Goal: Information Seeking & Learning: Check status

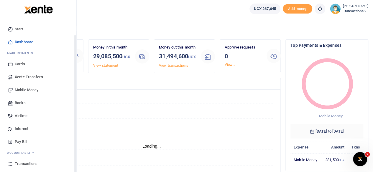
scroll to position [38, 0]
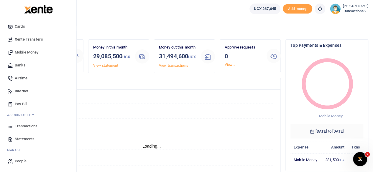
click at [26, 138] on span "Statements" at bounding box center [25, 139] width 20 height 6
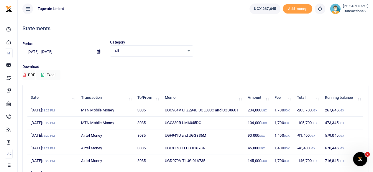
click at [99, 52] on icon at bounding box center [98, 52] width 3 height 4
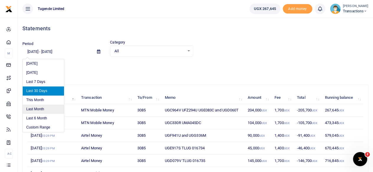
click at [39, 110] on li "Last Month" at bounding box center [43, 109] width 41 height 9
type input "08/01/2025 - 08/31/2025"
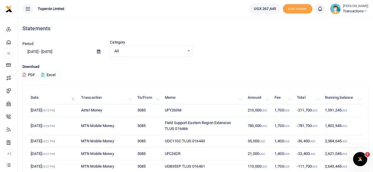
click at [49, 74] on button "Excel" at bounding box center [48, 75] width 24 height 10
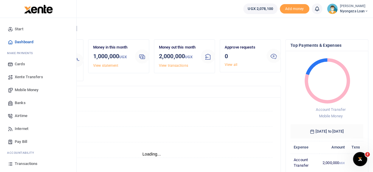
scroll to position [38, 0]
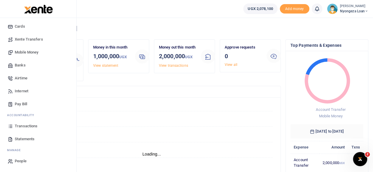
click at [24, 138] on span "Statements" at bounding box center [25, 139] width 20 height 6
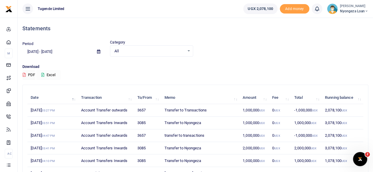
click at [45, 74] on button "Excel" at bounding box center [48, 75] width 24 height 10
click at [93, 25] on h4 "Statements" at bounding box center [195, 28] width 346 height 6
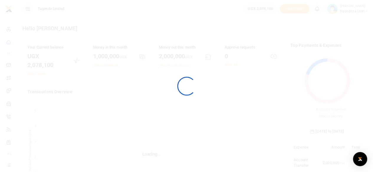
scroll to position [83, 68]
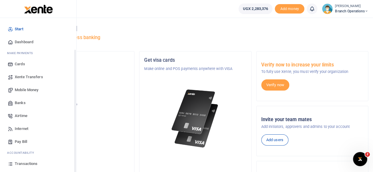
scroll to position [38, 0]
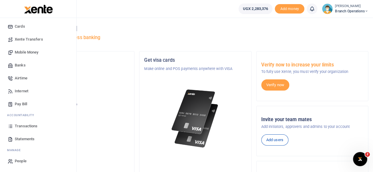
click at [25, 136] on span "Statements" at bounding box center [25, 139] width 20 height 6
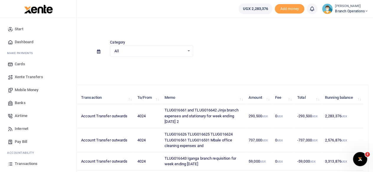
click at [26, 89] on span "Mobile Money" at bounding box center [27, 90] width 24 height 6
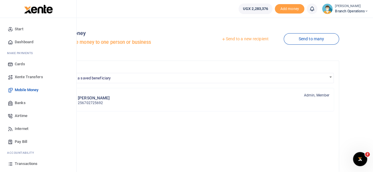
scroll to position [38, 0]
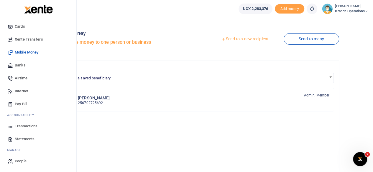
click at [19, 145] on link "Statements" at bounding box center [38, 139] width 67 height 13
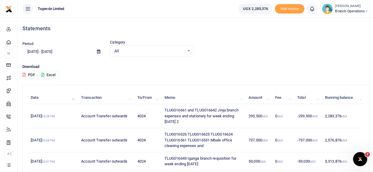
click at [99, 52] on icon at bounding box center [98, 52] width 3 height 4
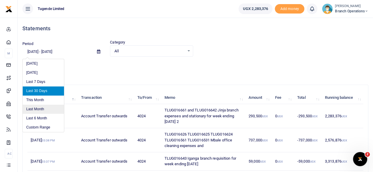
click at [38, 110] on li "Last Month" at bounding box center [43, 109] width 41 height 9
type input "[DATE] - [DATE]"
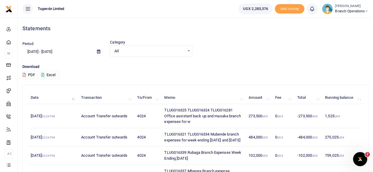
click at [48, 76] on button "Excel" at bounding box center [48, 75] width 24 height 10
click at [96, 52] on span at bounding box center [98, 52] width 13 height 10
click at [97, 52] on span at bounding box center [98, 52] width 13 height 10
click at [100, 51] on icon at bounding box center [98, 52] width 3 height 4
click at [98, 80] on div "Download PDF Excel" at bounding box center [195, 72] width 346 height 16
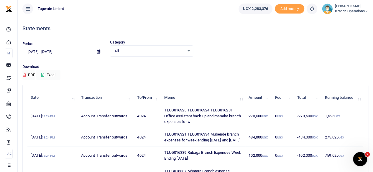
click at [97, 51] on icon at bounding box center [98, 52] width 3 height 4
click at [86, 75] on div "Download PDF Excel" at bounding box center [195, 72] width 346 height 16
click at [97, 50] on span at bounding box center [98, 52] width 13 height 10
click at [98, 52] on icon at bounding box center [98, 52] width 3 height 4
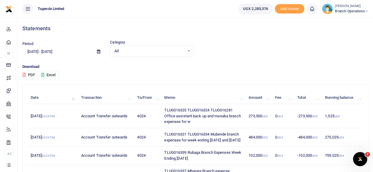
click at [98, 52] on icon at bounding box center [98, 52] width 3 height 4
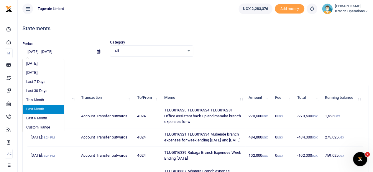
click at [39, 109] on li "Last Month" at bounding box center [43, 109] width 41 height 9
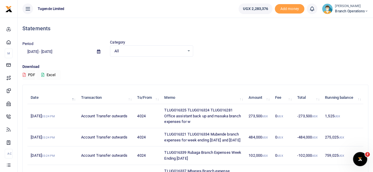
click at [49, 72] on button "Excel" at bounding box center [48, 75] width 24 height 10
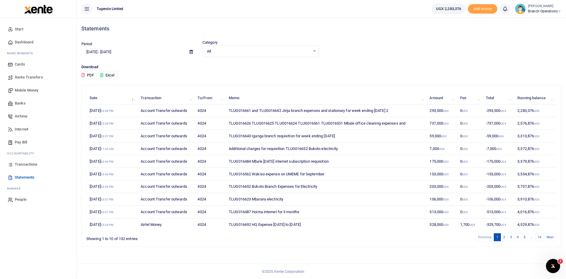
click at [26, 164] on span "Transactions" at bounding box center [26, 164] width 23 height 6
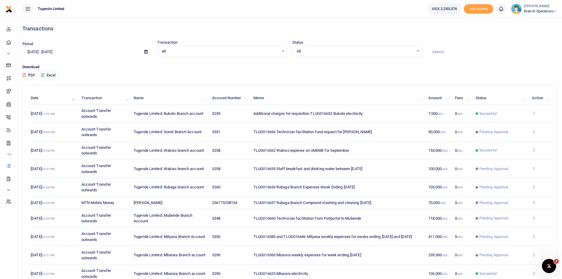
click at [446, 51] on input at bounding box center [492, 52] width 130 height 10
paste input "TLUG014426"
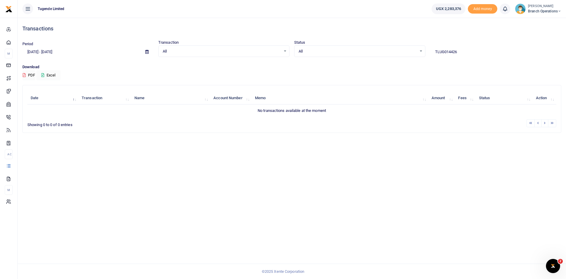
type input "TLUG014426"
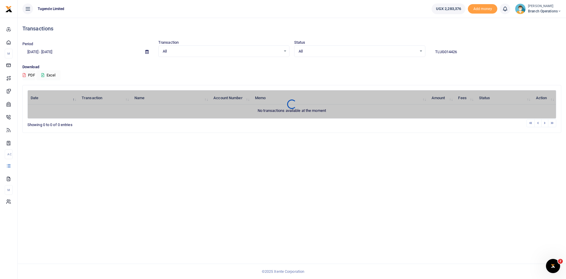
click at [146, 52] on icon at bounding box center [146, 52] width 3 height 4
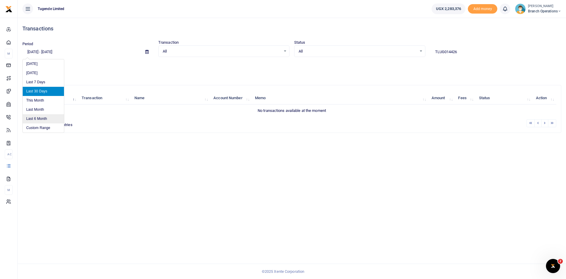
click at [36, 116] on li "Last 6 Month" at bounding box center [43, 118] width 41 height 9
type input "03/15/2025 - 09/15/2025"
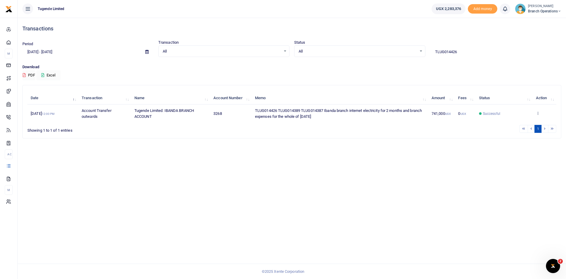
click at [461, 53] on input "TLUG014426" at bounding box center [495, 52] width 131 height 10
paste input "389"
click at [462, 54] on input "TLUG014389" at bounding box center [495, 52] width 131 height 10
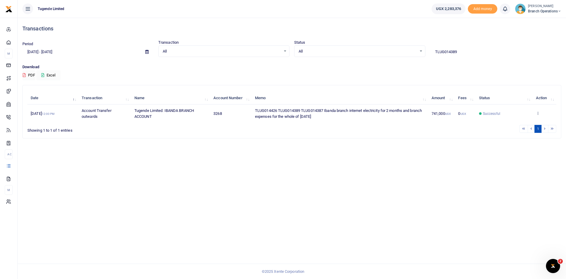
click at [462, 54] on input "TLUG014389" at bounding box center [495, 52] width 131 height 10
paste input "7"
type input "T"
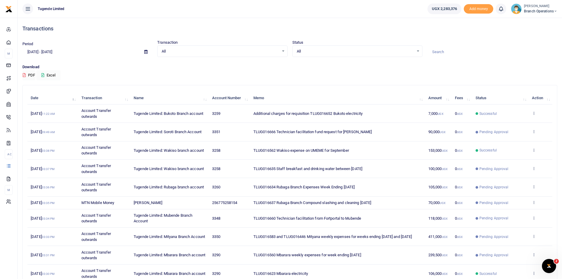
paste input "TLUG014387"
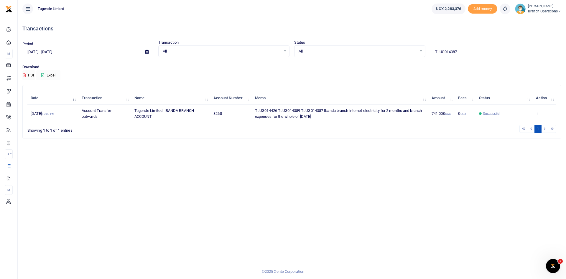
click at [460, 52] on input "TLUG014387" at bounding box center [495, 52] width 131 height 10
paste input "426"
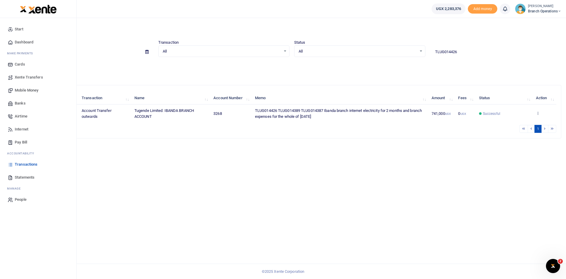
type input "TLUG014426"
